Goal: Transaction & Acquisition: Download file/media

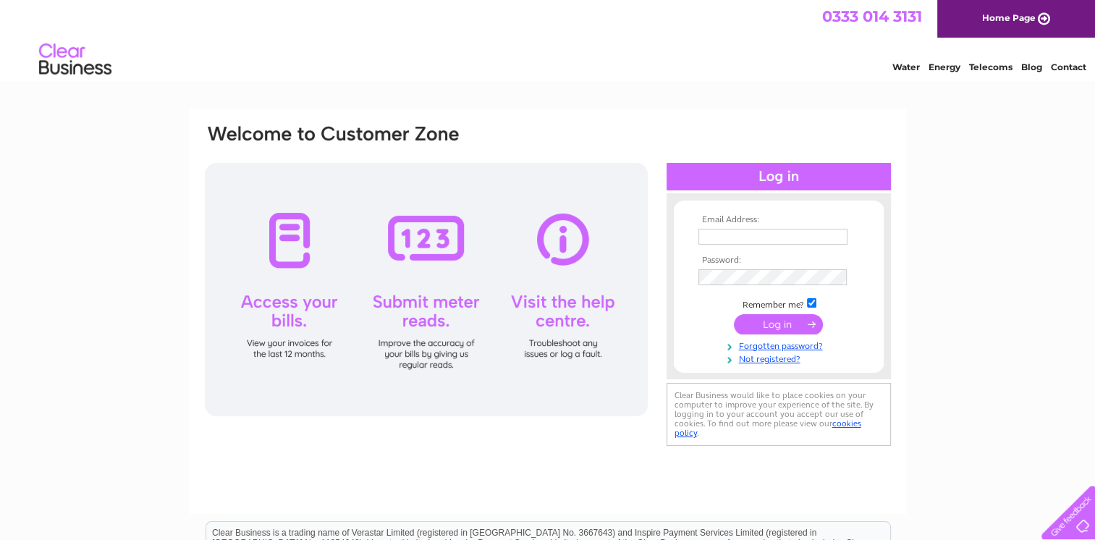
click at [753, 232] on input "text" at bounding box center [772, 237] width 149 height 16
type input "[EMAIL_ADDRESS][DOMAIN_NAME]"
click at [770, 325] on input "submit" at bounding box center [778, 325] width 89 height 20
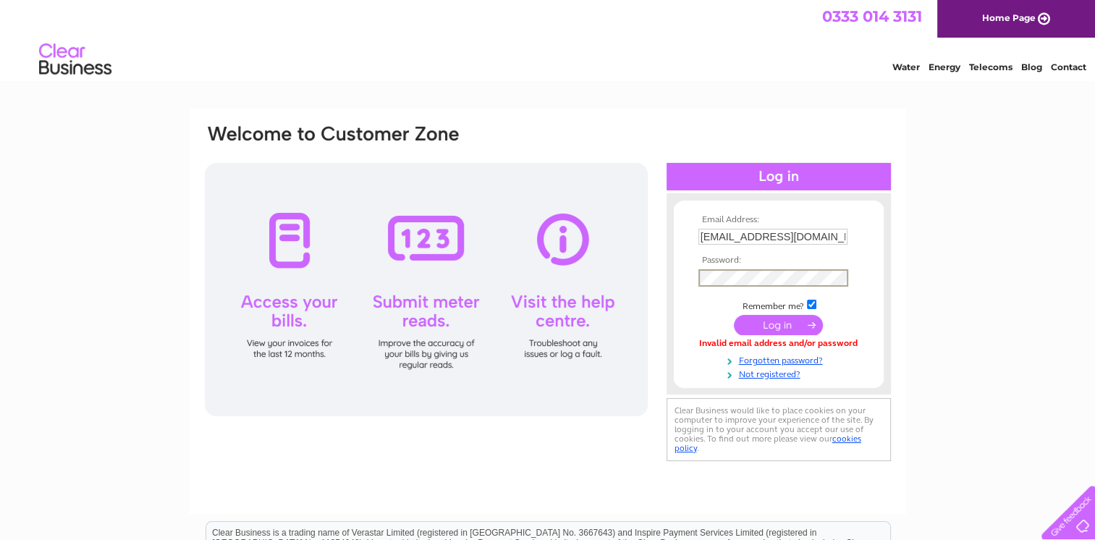
click at [769, 322] on input "submit" at bounding box center [778, 325] width 89 height 20
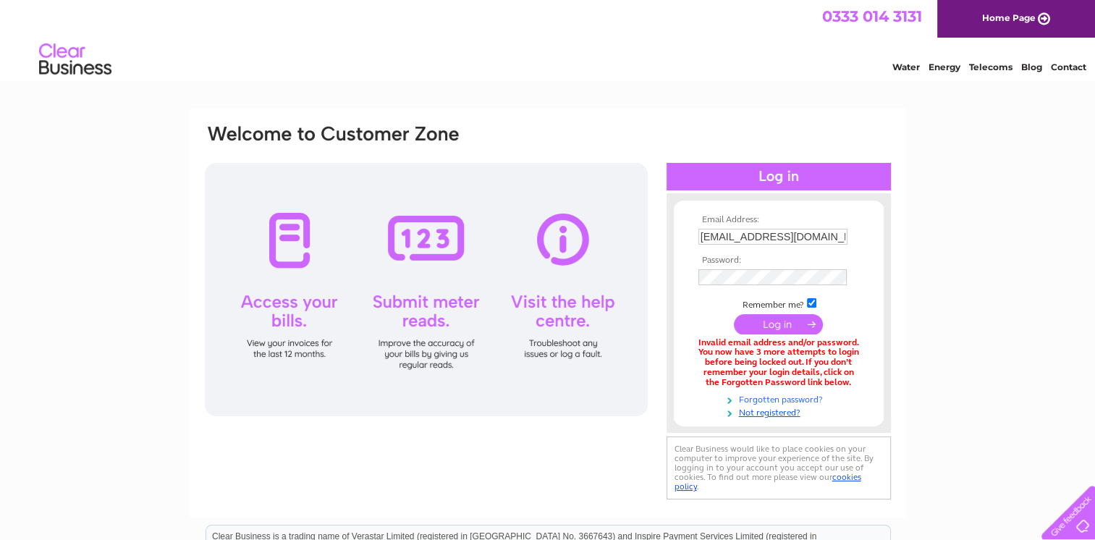
click at [765, 398] on link "Forgotten password?" at bounding box center [780, 399] width 164 height 14
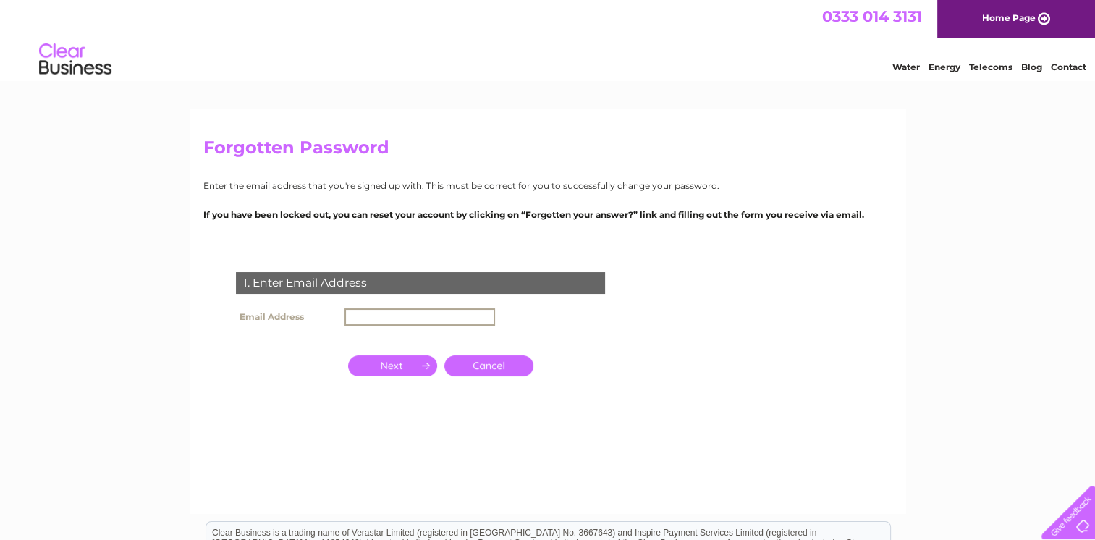
click at [365, 311] on input "text" at bounding box center [420, 316] width 151 height 17
type input "[EMAIL_ADDRESS][DOMAIN_NAME]"
click at [394, 369] on input "button" at bounding box center [392, 365] width 89 height 20
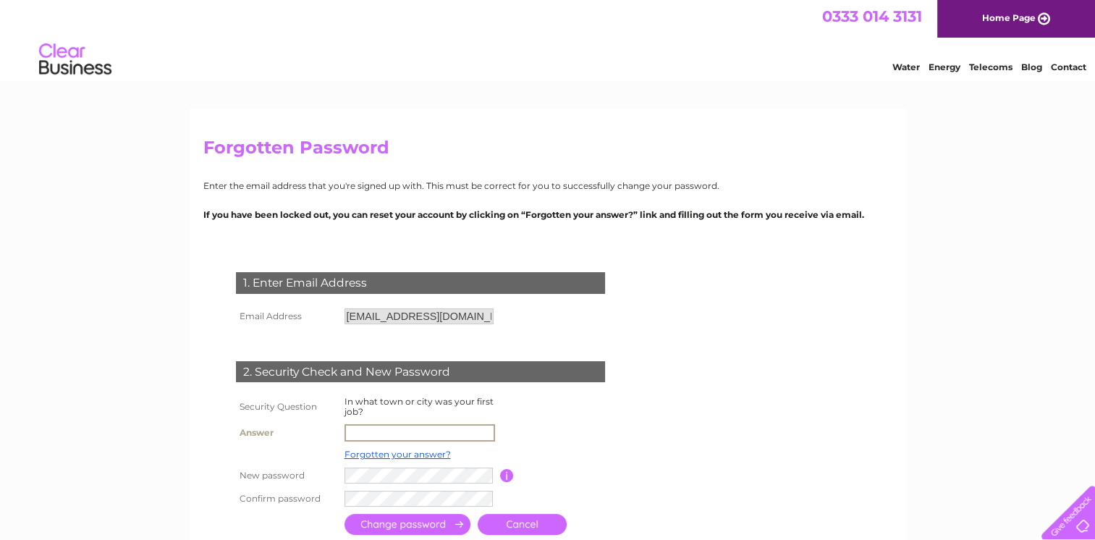
click at [378, 435] on input "text" at bounding box center [420, 432] width 151 height 17
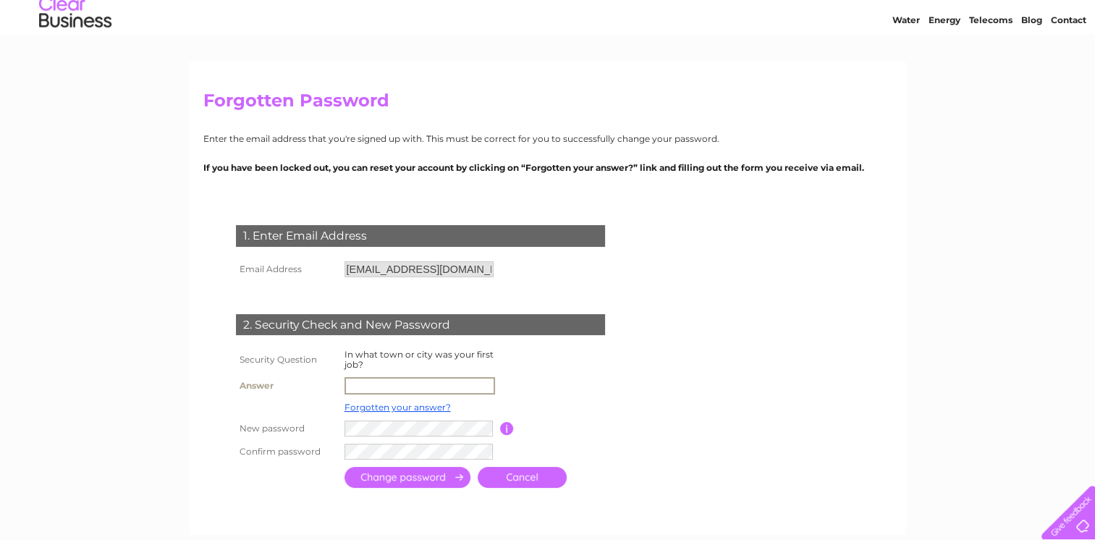
scroll to position [72, 0]
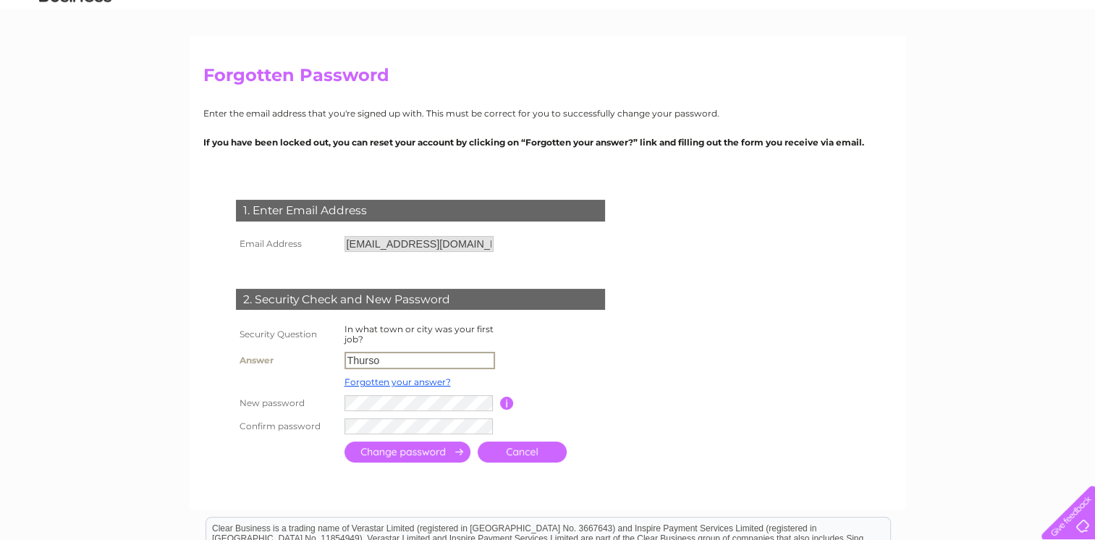
type input "Thurso"
click at [410, 453] on input "submit" at bounding box center [408, 451] width 126 height 21
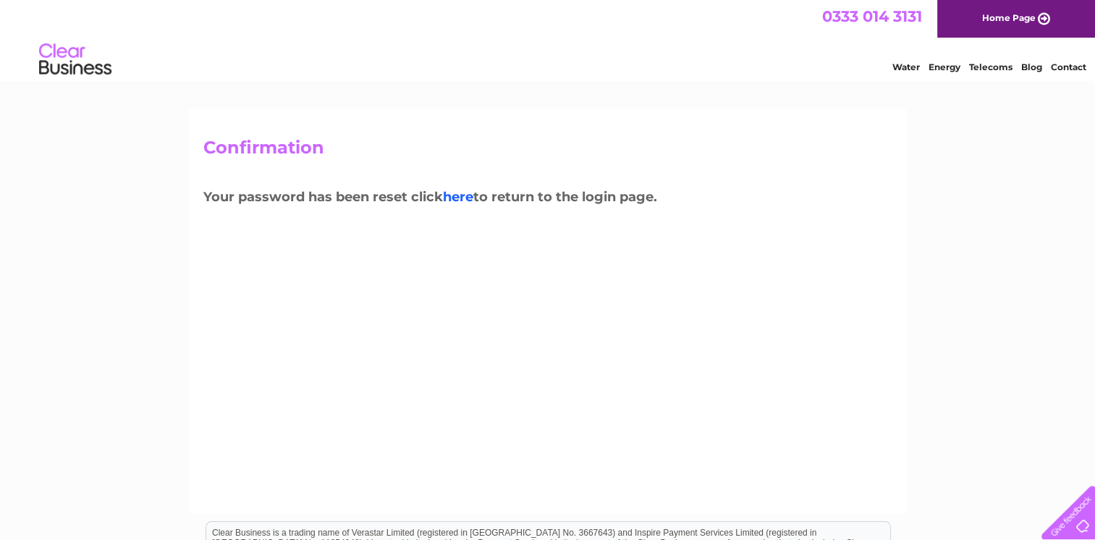
click at [467, 193] on link "here" at bounding box center [458, 197] width 30 height 16
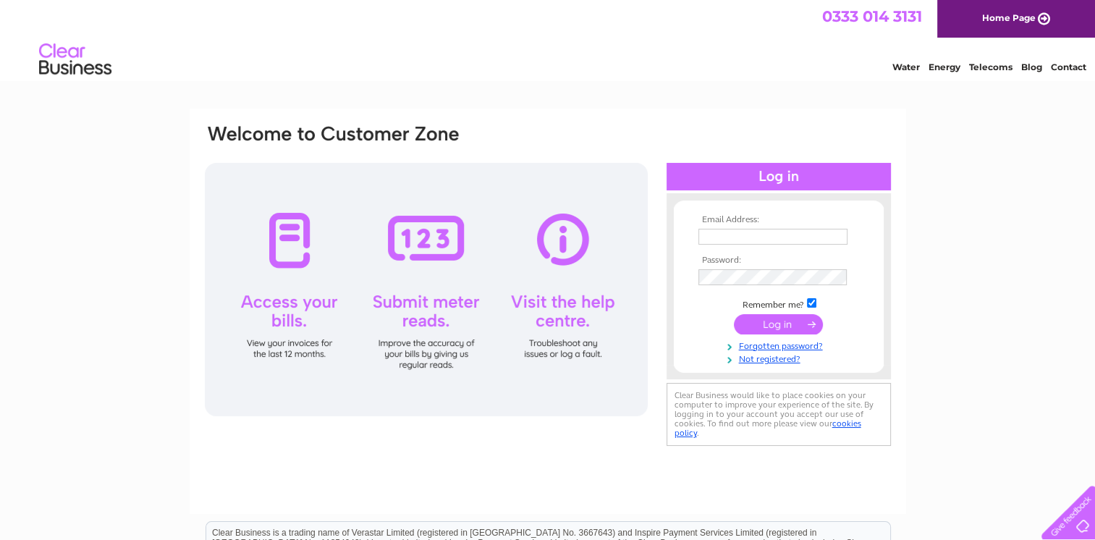
click at [706, 232] on input "text" at bounding box center [772, 237] width 149 height 16
type input "[EMAIL_ADDRESS][DOMAIN_NAME]"
click at [764, 324] on input "submit" at bounding box center [778, 324] width 89 height 20
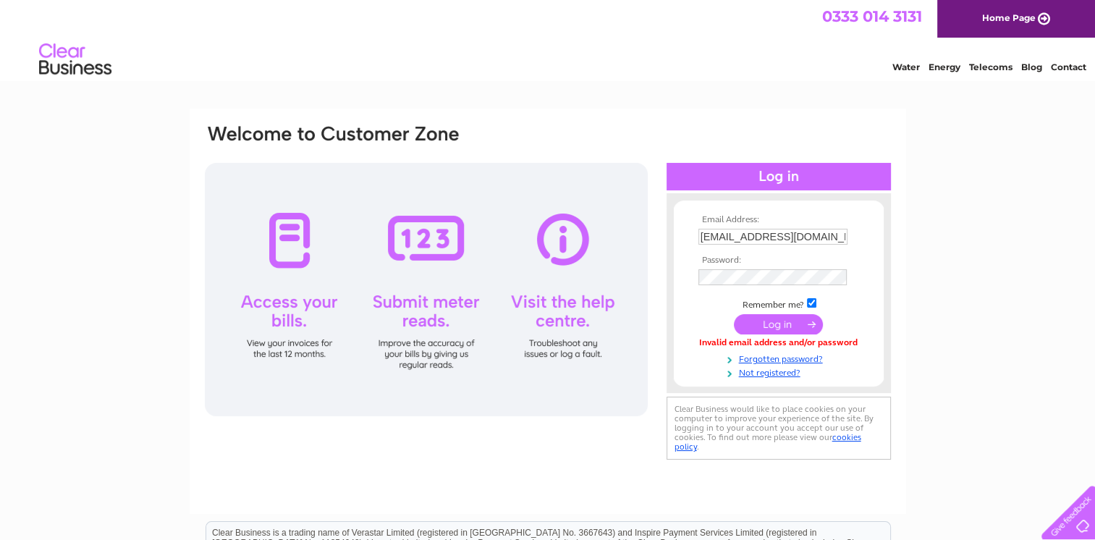
click at [772, 321] on input "submit" at bounding box center [778, 324] width 89 height 20
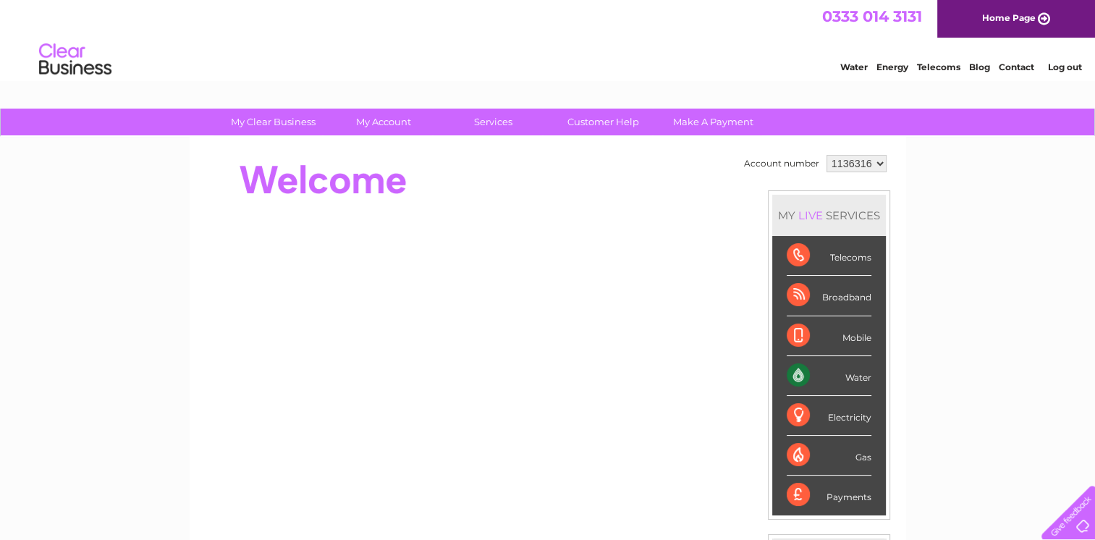
click at [889, 326] on div "Account number 1136316 MY LIVE SERVICES Telecoms Broadband Mobile Water Electri…" at bounding box center [816, 405] width 152 height 509
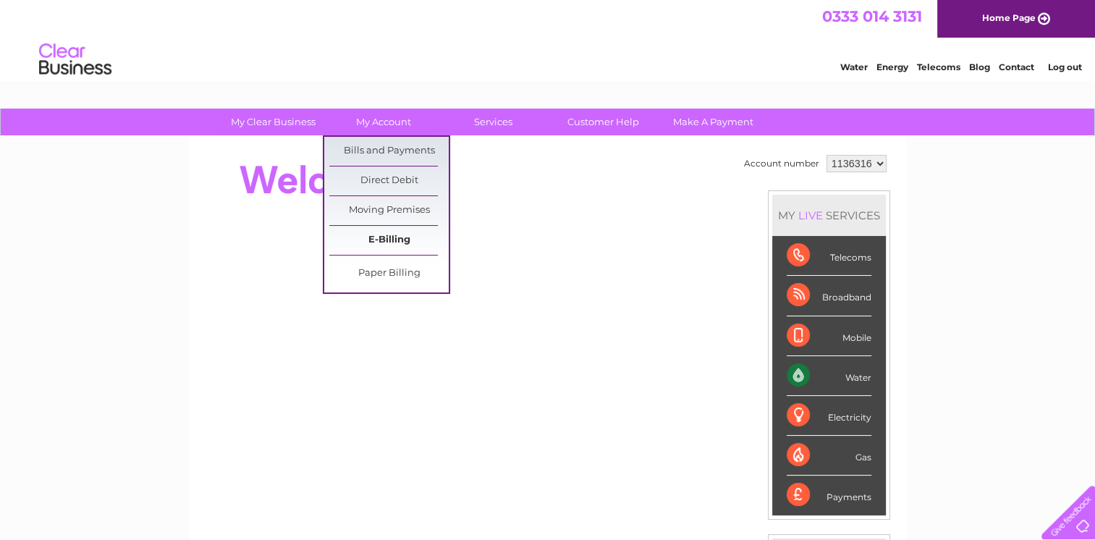
click at [390, 241] on link "E-Billing" at bounding box center [388, 240] width 119 height 29
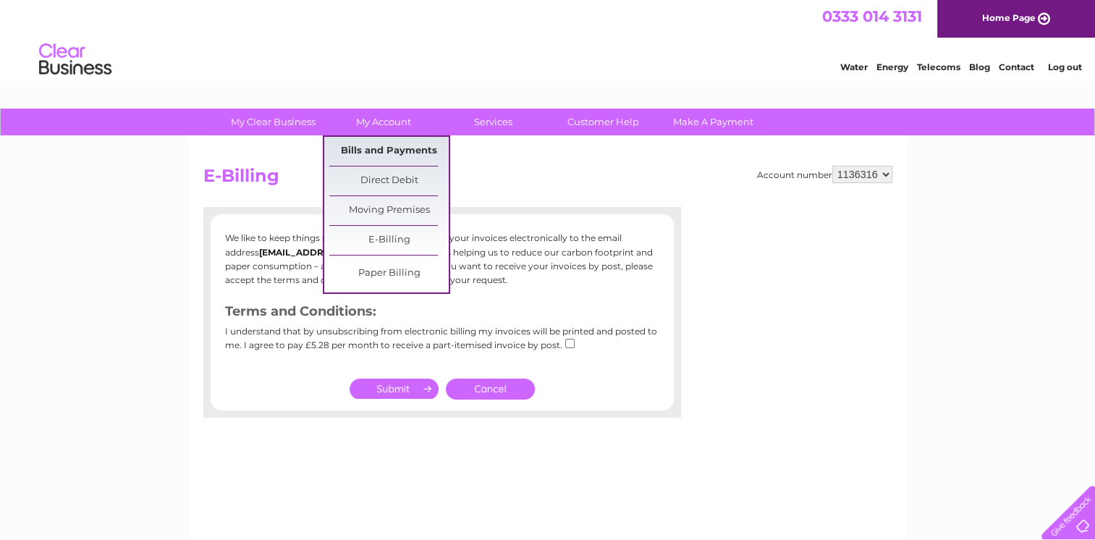
click at [386, 155] on link "Bills and Payments" at bounding box center [388, 151] width 119 height 29
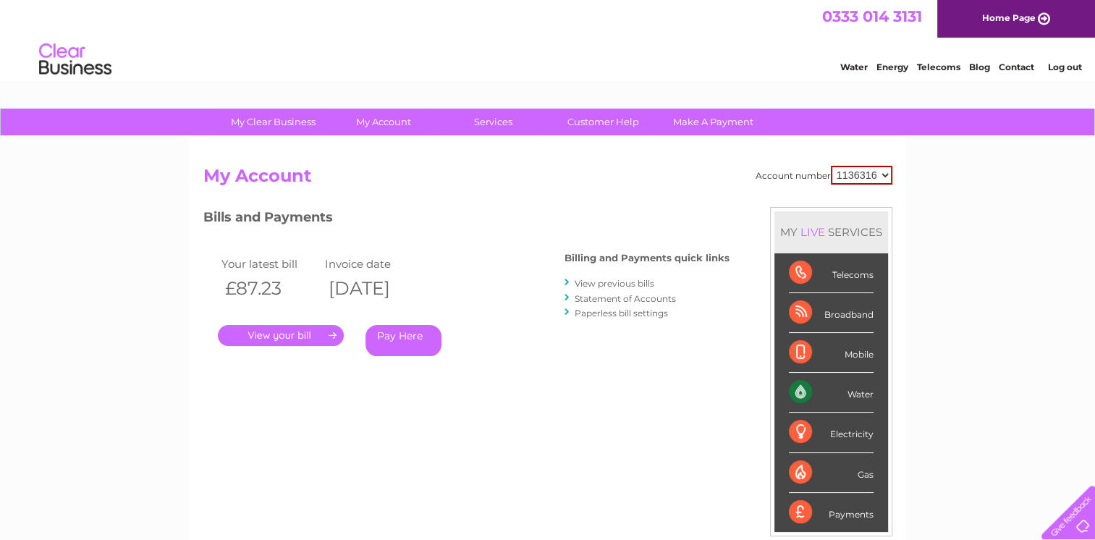
click at [279, 336] on link "." at bounding box center [281, 335] width 126 height 21
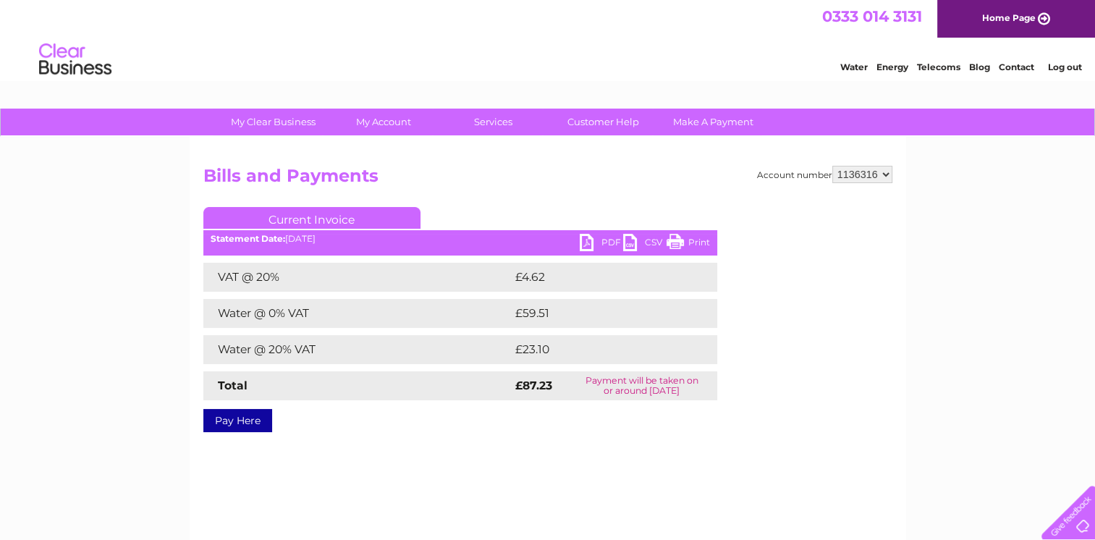
click at [596, 239] on link "PDF" at bounding box center [601, 244] width 43 height 21
click at [373, 465] on div "Account number 1136316 Bills and Payments Current Invoice PDF CSV Print VAT @ 2…" at bounding box center [548, 339] width 717 height 405
click at [284, 219] on link "Current Invoice" at bounding box center [311, 218] width 217 height 22
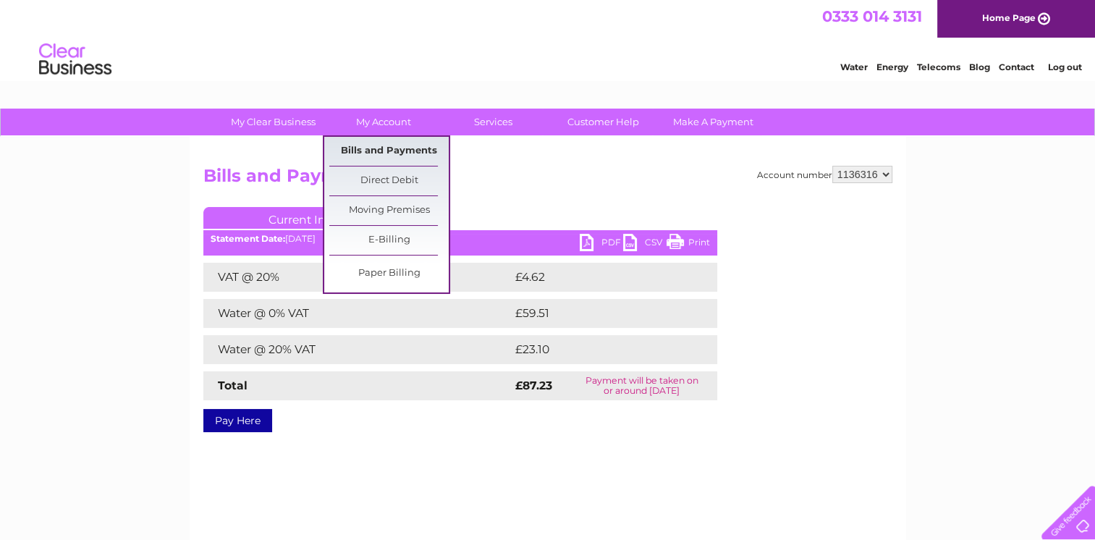
click at [388, 146] on link "Bills and Payments" at bounding box center [388, 151] width 119 height 29
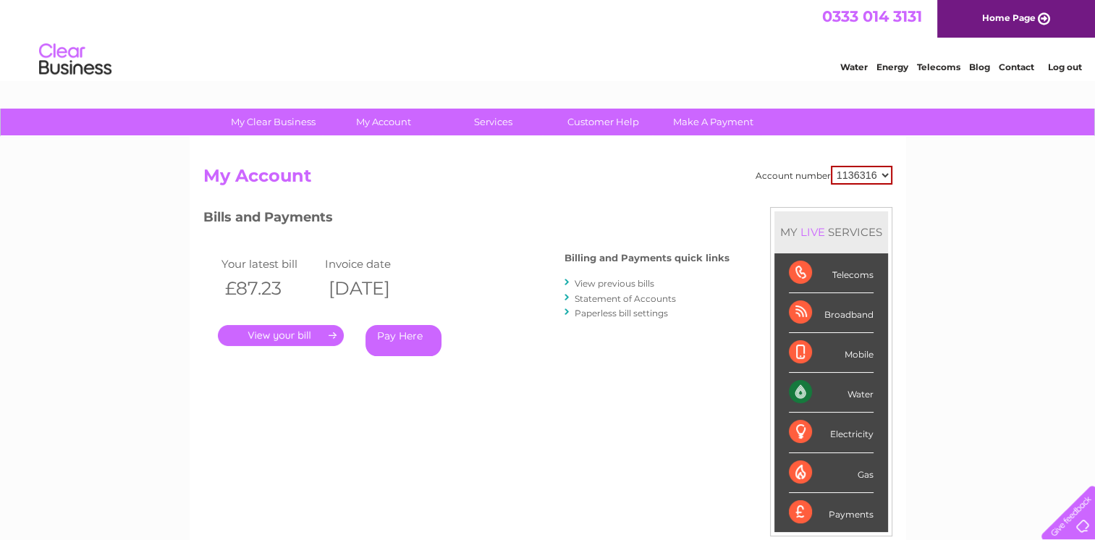
click at [614, 285] on link "View previous bills" at bounding box center [615, 283] width 80 height 11
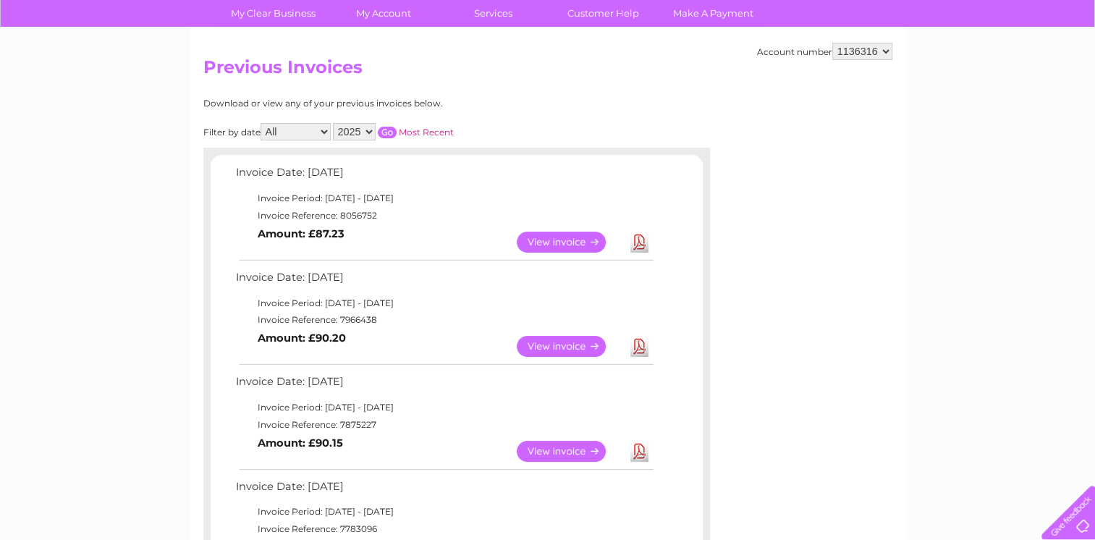
scroll to position [145, 0]
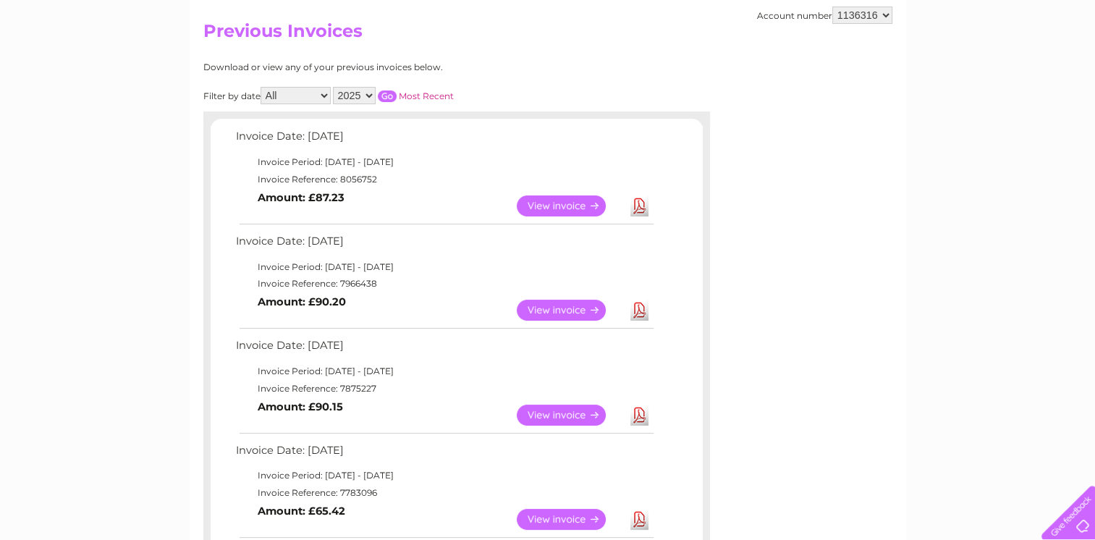
click at [638, 307] on link "Download" at bounding box center [639, 310] width 18 height 21
click at [636, 410] on link "Download" at bounding box center [639, 415] width 18 height 21
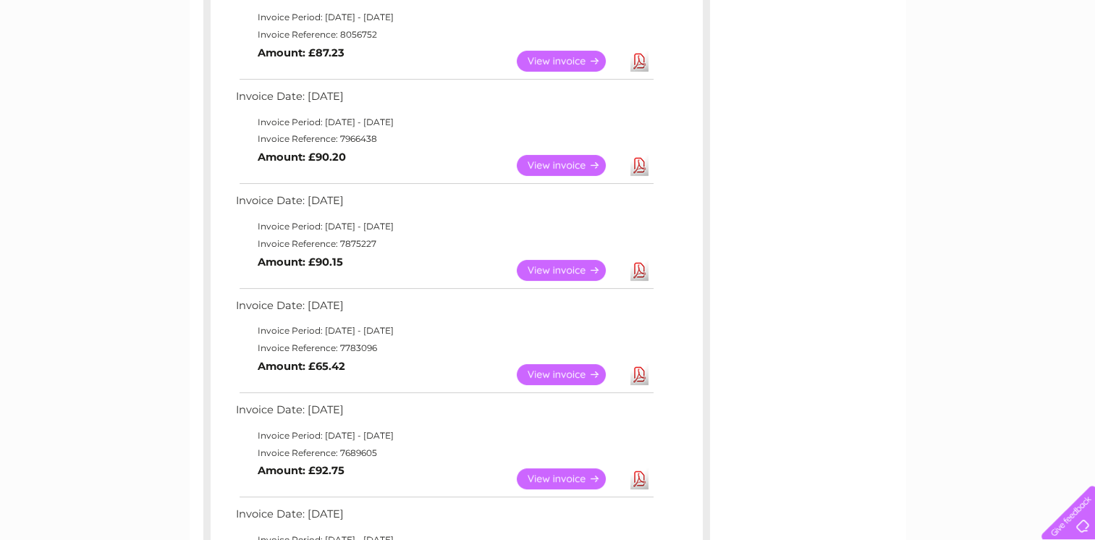
scroll to position [362, 0]
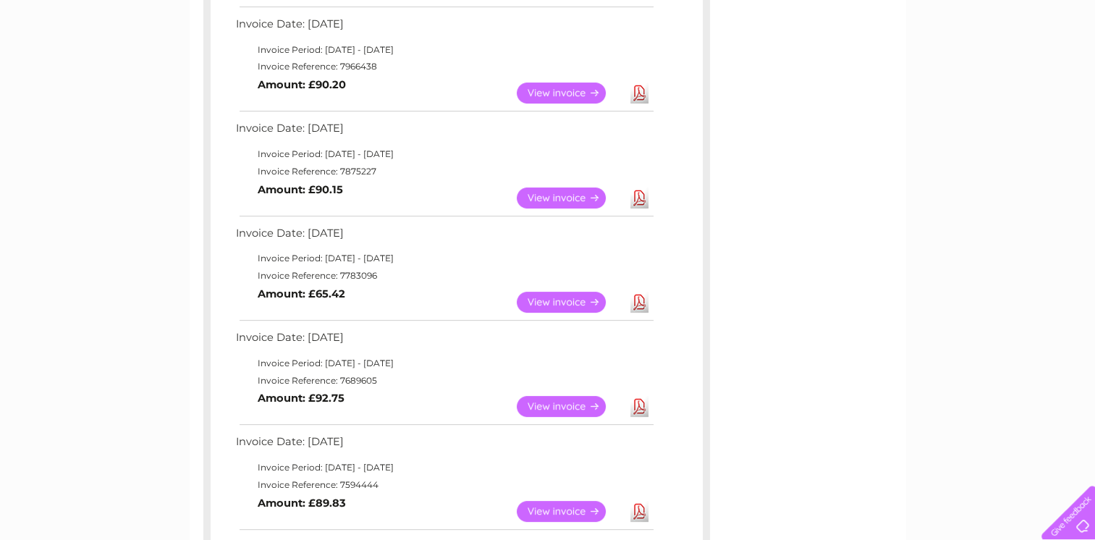
click at [637, 300] on link "Download" at bounding box center [639, 302] width 18 height 21
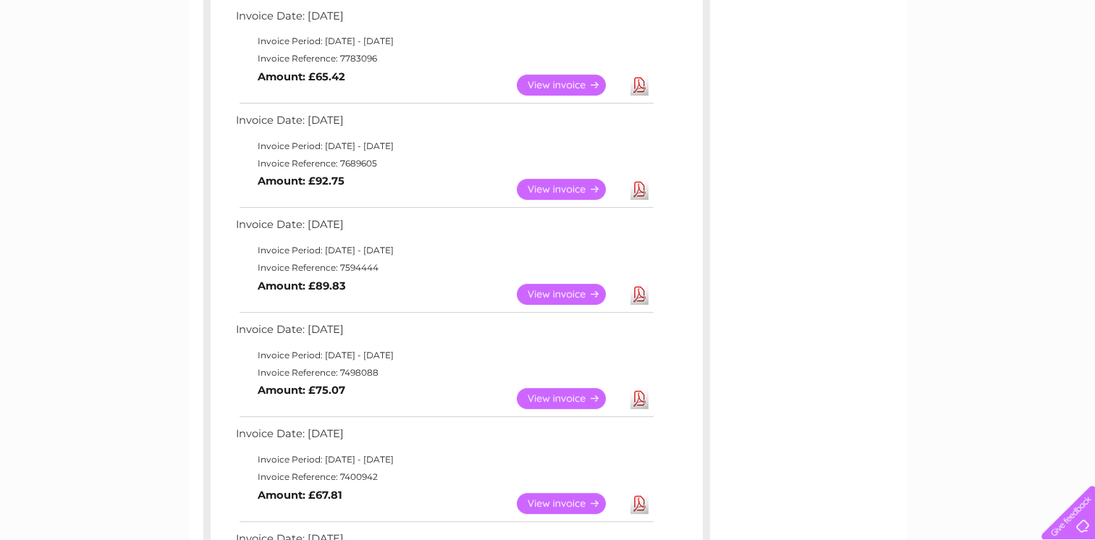
click at [643, 186] on link "Download" at bounding box center [639, 189] width 18 height 21
click at [638, 291] on link "Download" at bounding box center [639, 294] width 18 height 21
click at [787, 233] on div "Account number 1136316 Previous Invoices Download or view any of your previous …" at bounding box center [548, 129] width 717 height 1143
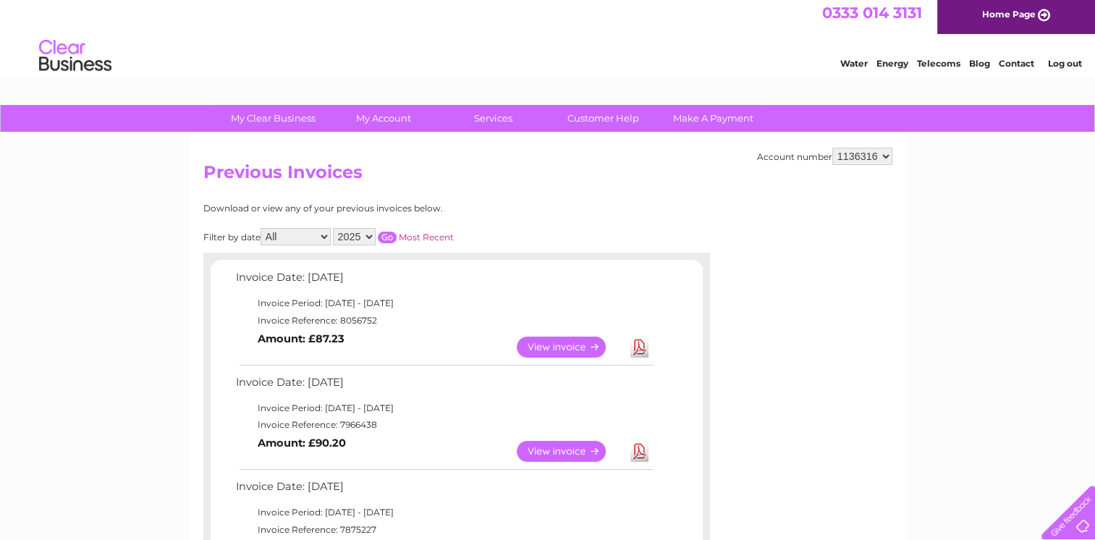
scroll to position [0, 0]
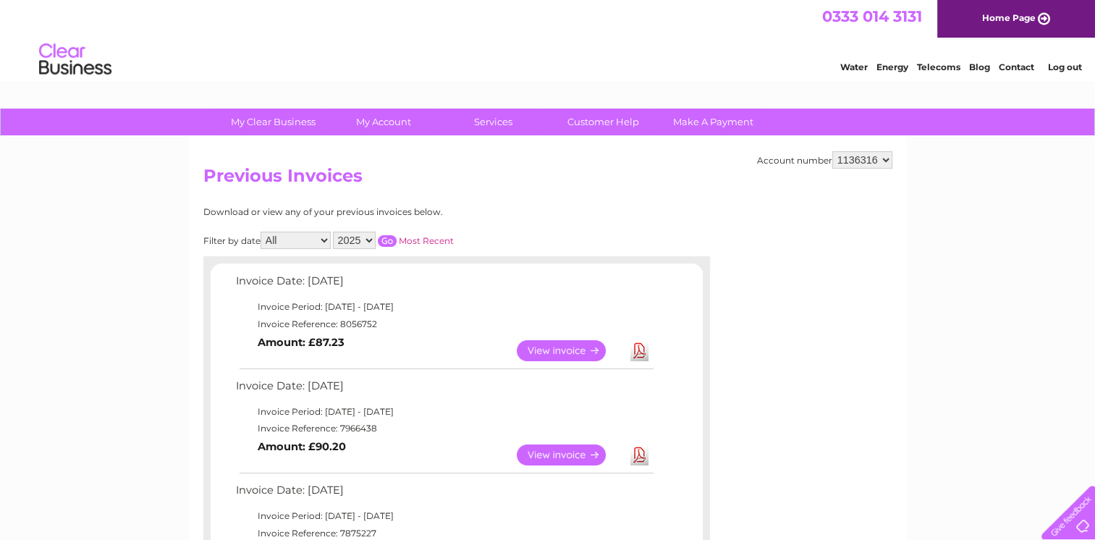
click at [1071, 71] on link "Log out" at bounding box center [1064, 67] width 34 height 11
